Goal: Find contact information: Find contact information

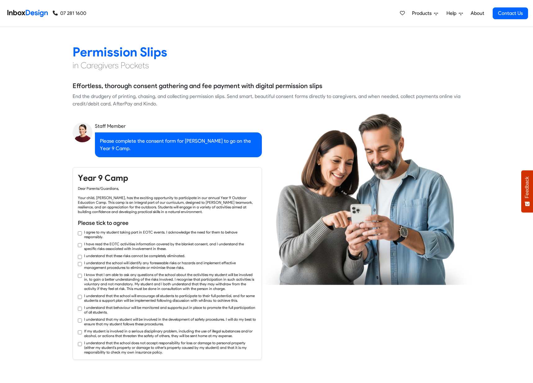
checkbox input "true"
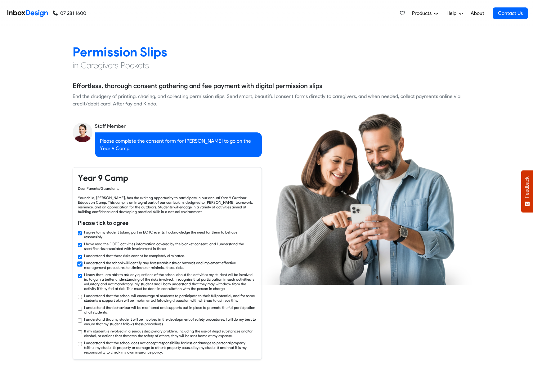
checkbox input "true"
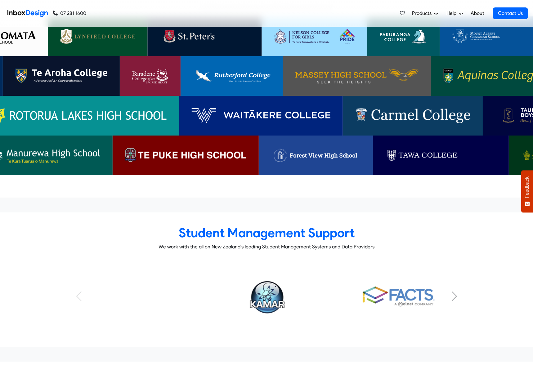
checkbox input "true"
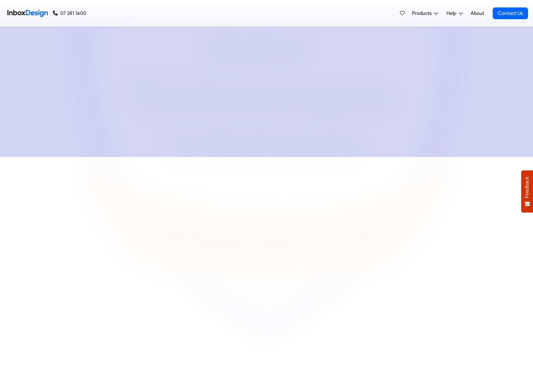
checkbox input "true"
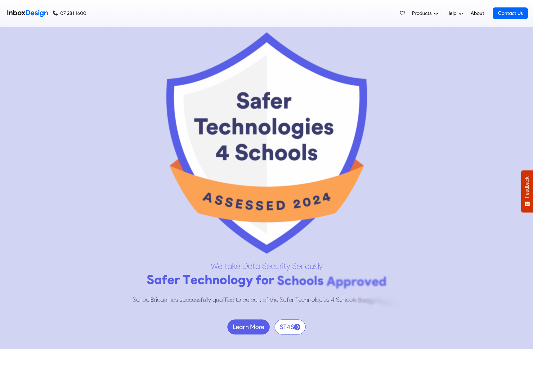
checkbox input "true"
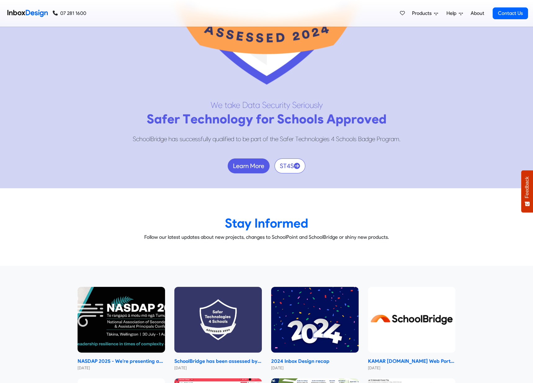
checkbox input "true"
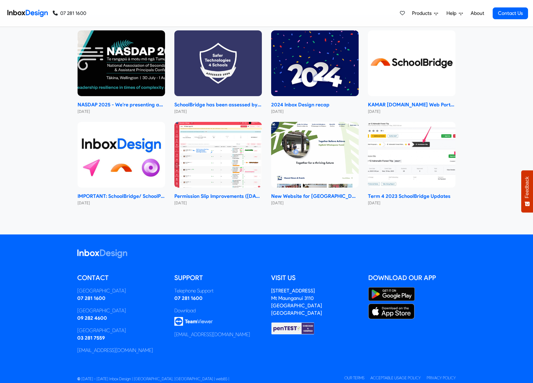
click at [481, 364] on footer "Contact [GEOGRAPHIC_DATA] 07 281 1600 [GEOGRAPHIC_DATA] 09 282 4600 [GEOGRAPHIC…" at bounding box center [266, 315] width 533 height 162
click at [209, 316] on div "Support Telephone Support 07 281 1600 Download [EMAIL_ADDRESS][DOMAIN_NAME]" at bounding box center [218, 316] width 97 height 86
click at [513, 359] on span "Open chat" at bounding box center [516, 367] width 19 height 19
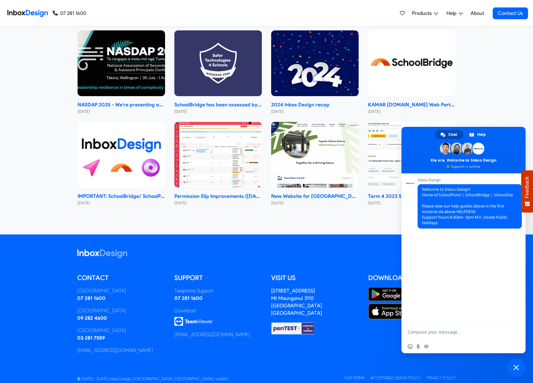
click at [513, 361] on span "Close chat" at bounding box center [516, 367] width 19 height 19
